Goal: Task Accomplishment & Management: Manage account settings

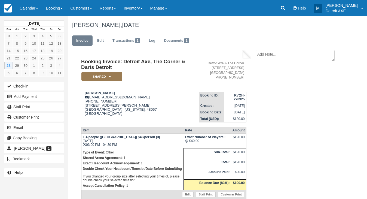
scroll to position [65, 0]
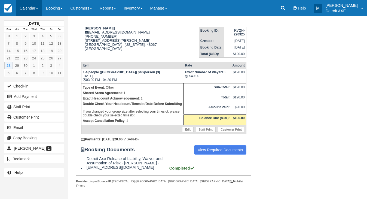
click at [37, 5] on link "Calendar" at bounding box center [29, 8] width 26 height 16
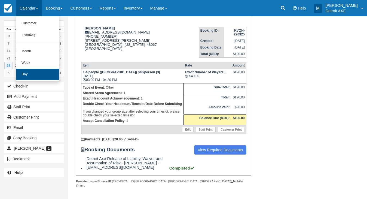
click at [45, 77] on link "Day" at bounding box center [37, 74] width 43 height 11
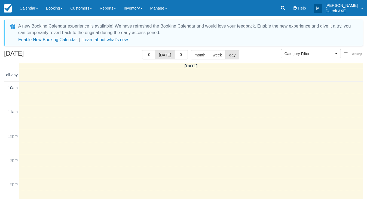
select select
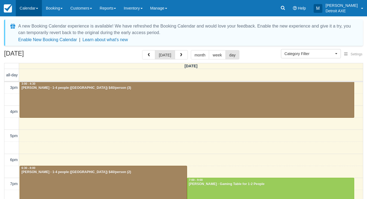
click at [36, 7] on link "Calendar" at bounding box center [29, 8] width 26 height 16
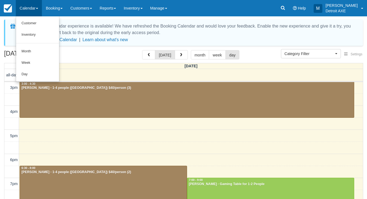
click at [85, 58] on div "[DATE] [DATE] month week day" at bounding box center [183, 56] width 359 height 12
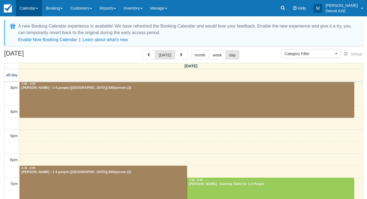
click at [29, 7] on link "Calendar" at bounding box center [29, 8] width 26 height 16
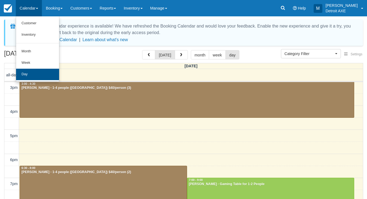
click at [33, 74] on link "Day" at bounding box center [37, 74] width 43 height 11
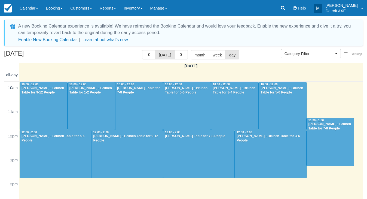
select select
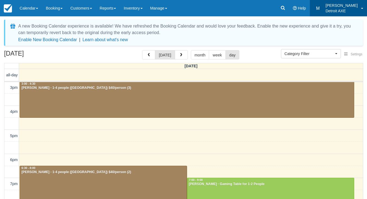
click at [345, 1] on link "M Marissa Detroit AXE" at bounding box center [338, 8] width 57 height 16
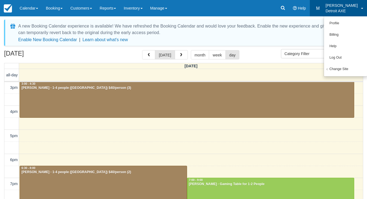
click at [197, 88] on div "[PERSON_NAME] - 1-4 people ([GEOGRAPHIC_DATA]) $40/person (3)" at bounding box center [186, 88] width 331 height 4
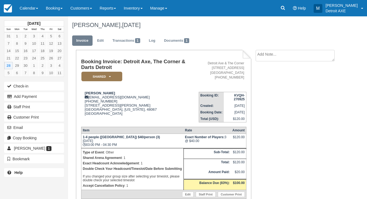
click at [20, 17] on div "September 2025 Sun Mon Tue Wed Thu Fri Sat 31 1 2 3 4 5 6 7 8 9 10 11 12 13 14 …" at bounding box center [34, 98] width 60 height 165
click at [22, 13] on link "Calendar" at bounding box center [29, 8] width 26 height 16
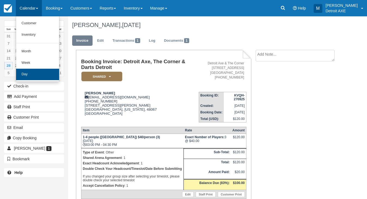
click at [41, 75] on link "Day" at bounding box center [37, 74] width 43 height 11
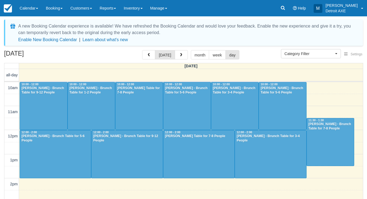
select select
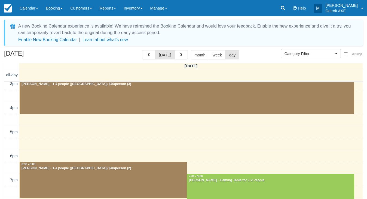
scroll to position [125, 0]
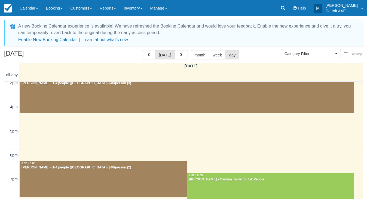
click at [187, 60] on div "[DATE] [DATE] month week day" at bounding box center [183, 56] width 359 height 12
click at [184, 58] on button "button" at bounding box center [181, 54] width 13 height 9
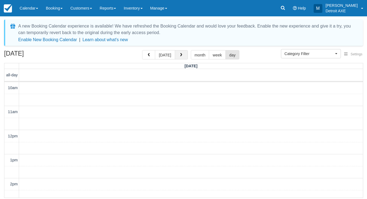
scroll to position [121, 0]
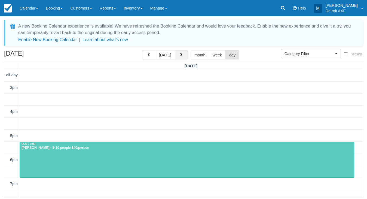
click at [184, 58] on button "button" at bounding box center [181, 54] width 13 height 9
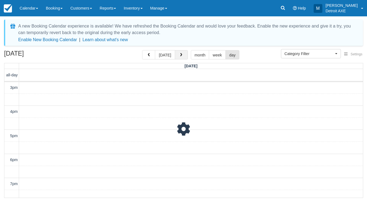
scroll to position [121, 0]
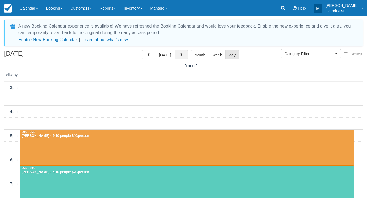
click at [184, 58] on button "button" at bounding box center [181, 54] width 13 height 9
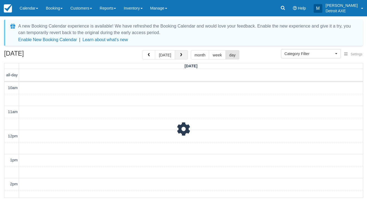
scroll to position [121, 0]
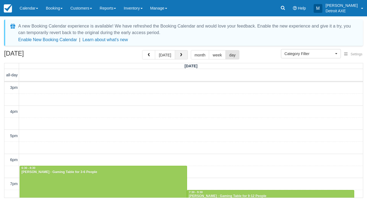
click at [184, 58] on button "button" at bounding box center [181, 54] width 13 height 9
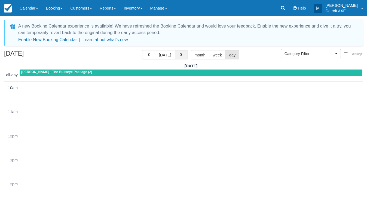
scroll to position [121, 0]
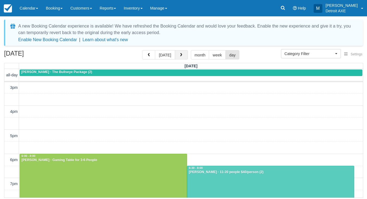
click at [184, 58] on button "button" at bounding box center [181, 54] width 13 height 9
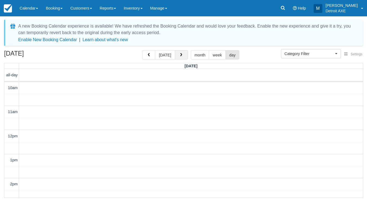
scroll to position [121, 0]
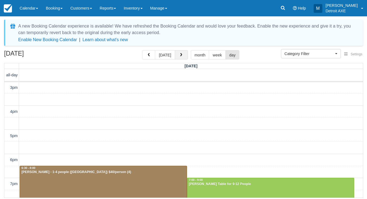
click at [184, 58] on button "button" at bounding box center [181, 54] width 13 height 9
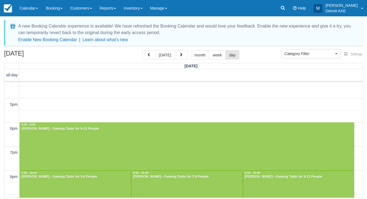
scroll to position [151, 0]
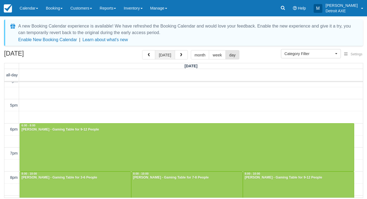
click at [171, 54] on button "[DATE]" at bounding box center [165, 54] width 20 height 9
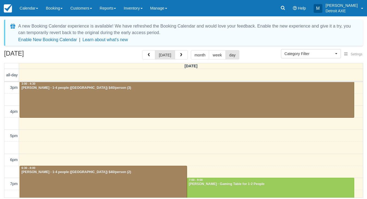
scroll to position [121, 0]
